Goal: Navigation & Orientation: Find specific page/section

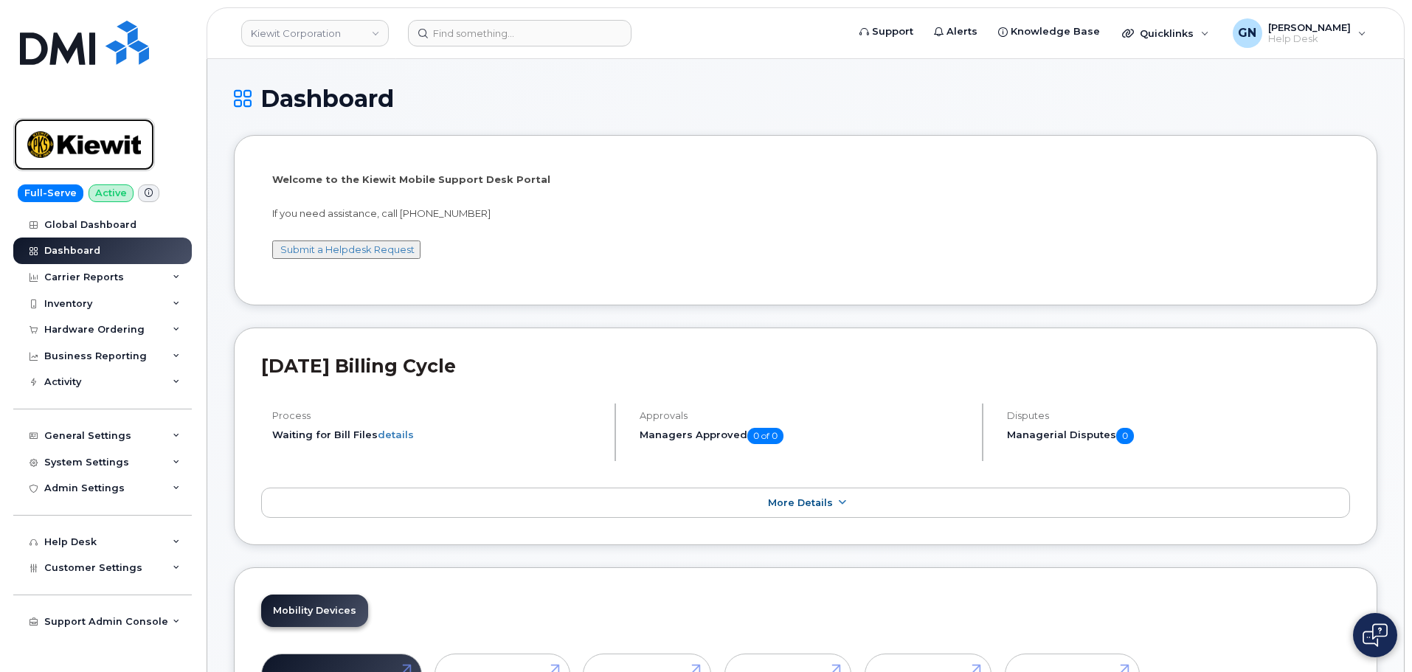
click at [95, 158] on img at bounding box center [84, 144] width 114 height 43
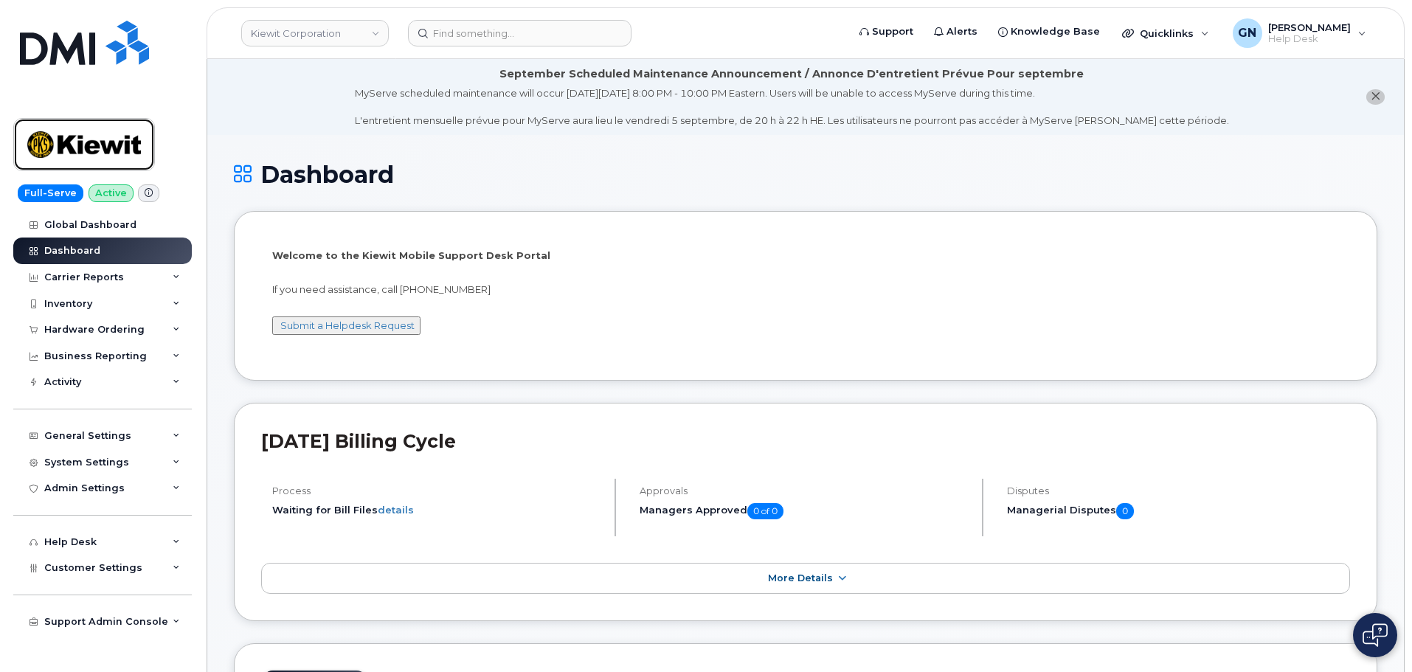
click at [126, 134] on img at bounding box center [84, 144] width 114 height 43
